Goal: Task Accomplishment & Management: Manage account settings

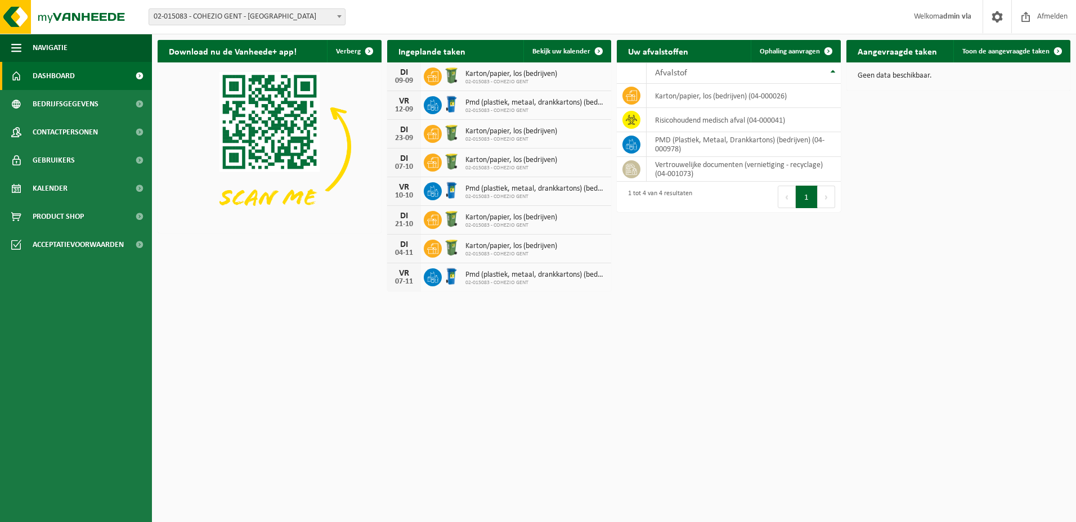
click at [339, 19] on span at bounding box center [339, 16] width 11 height 15
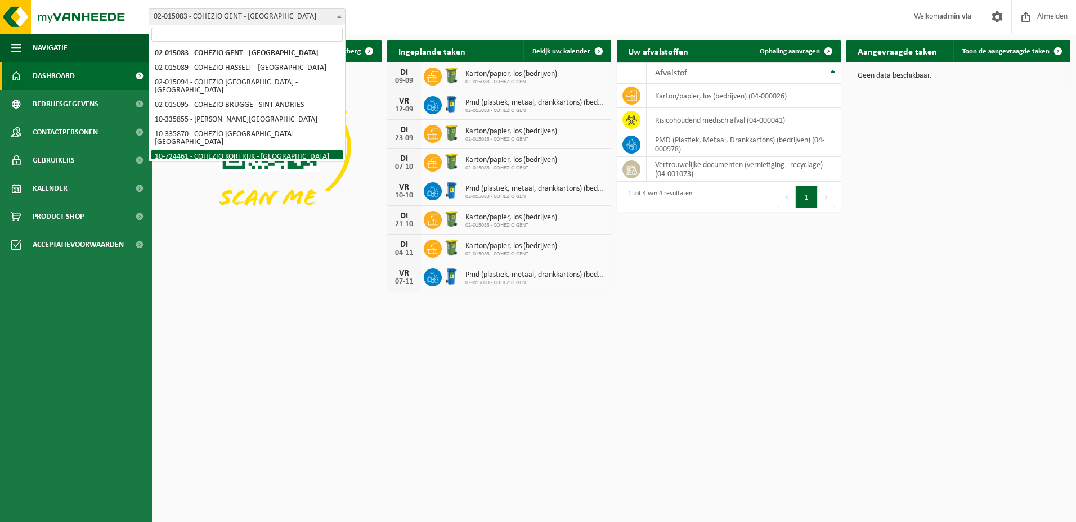
select select "18185"
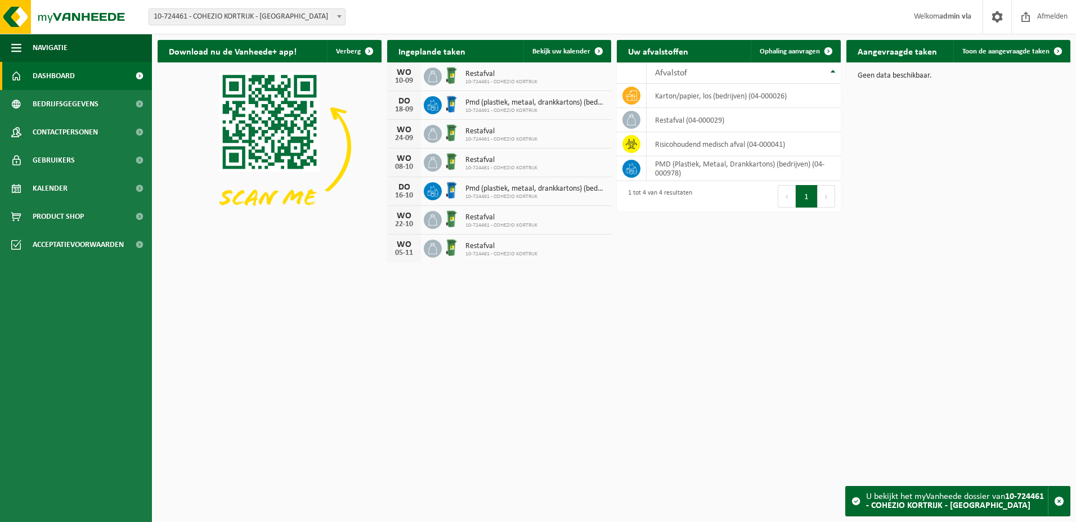
click at [341, 20] on span at bounding box center [339, 16] width 11 height 15
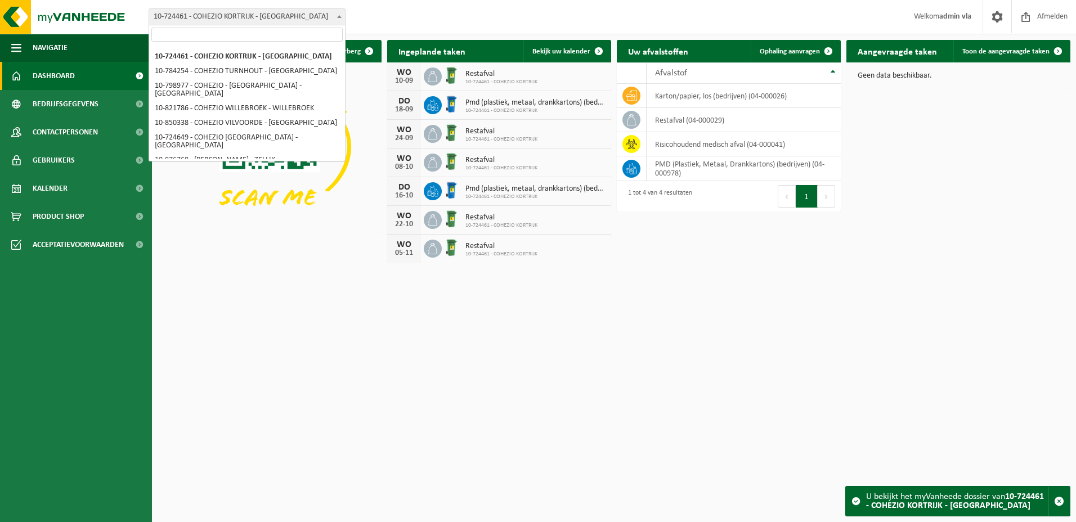
scroll to position [44, 0]
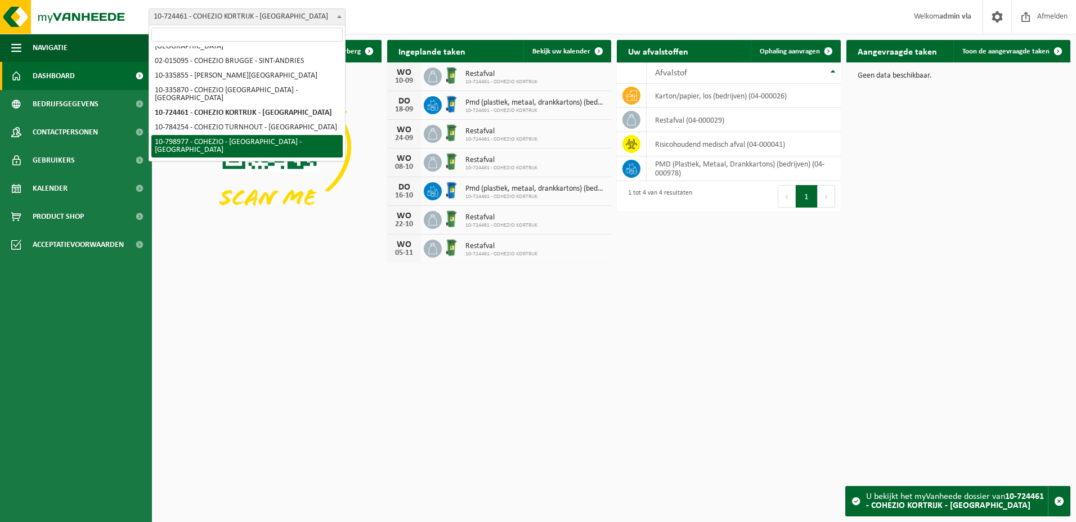
select select "33161"
